Goal: Obtain resource: Download file/media

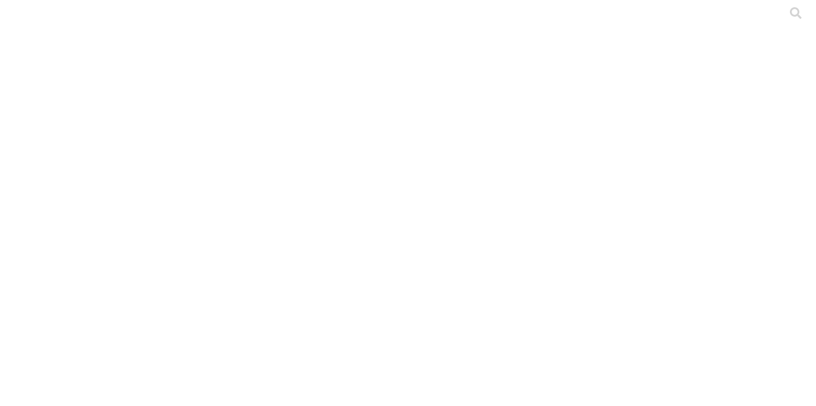
type input "agro"
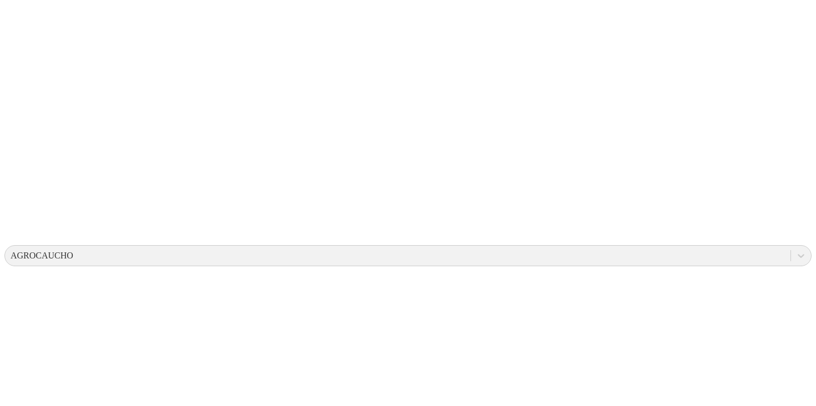
scroll to position [0, 0]
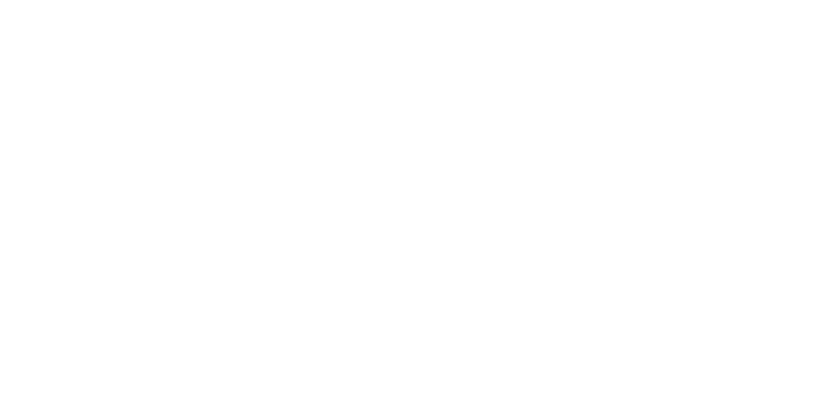
type input "alur"
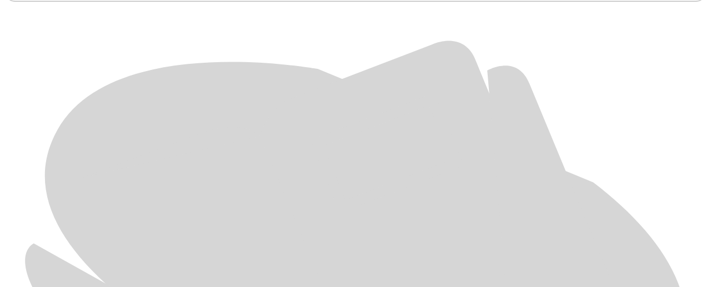
scroll to position [474, 0]
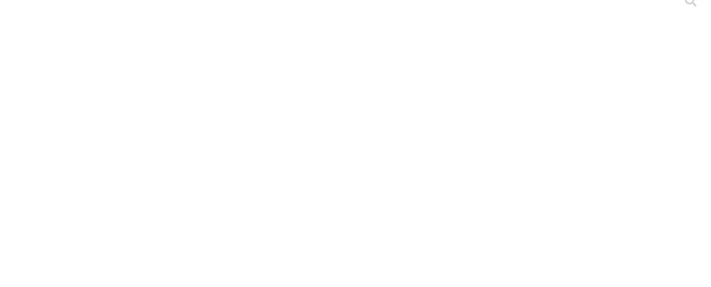
scroll to position [0, 0]
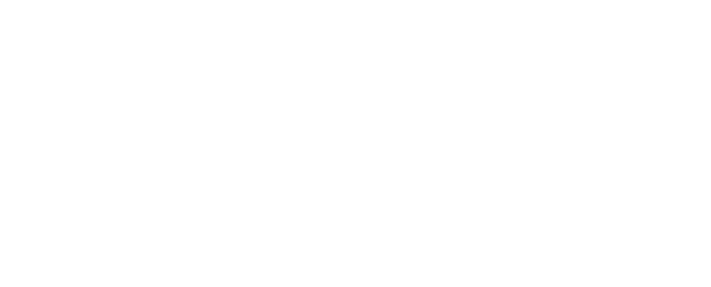
scroll to position [0, 0]
